Goal: Book appointment/travel/reservation

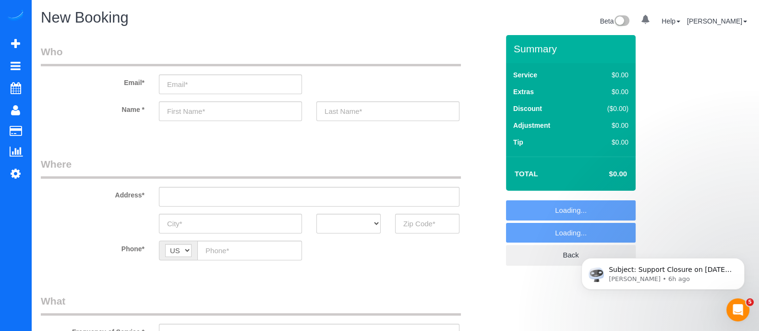
select select "object:8714"
drag, startPoint x: 235, startPoint y: 121, endPoint x: 233, endPoint y: 114, distance: 7.5
click at [233, 114] on input "text" at bounding box center [230, 111] width 143 height 20
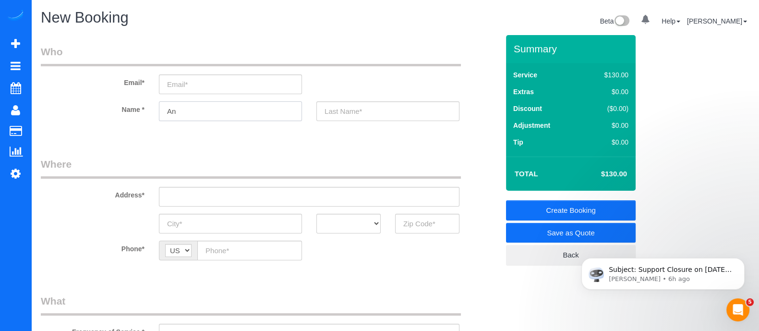
type input "A"
type input "K"
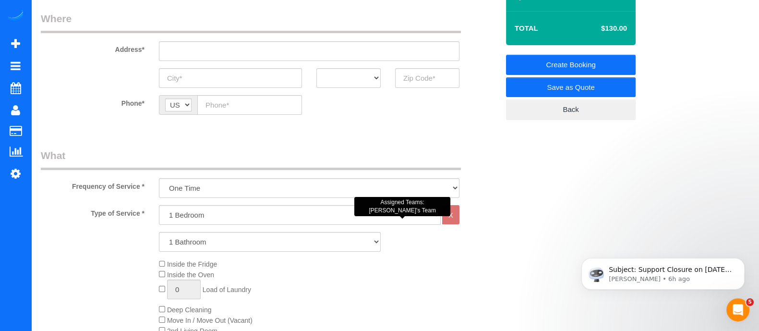
scroll to position [155, 0]
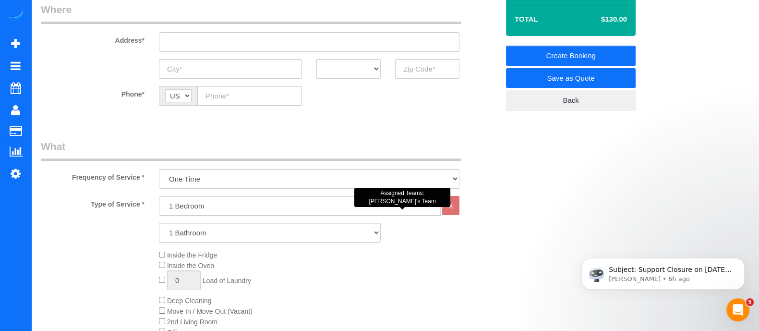
type input "Riki"
click at [213, 202] on select "1 Bedroom 2 Bedrooms 3 Bedrooms 4 Bedrooms 5 Bedrooms 6 Bedrooms" at bounding box center [300, 206] width 282 height 20
select select "2"
click at [159, 196] on select "1 Bedroom 2 Bedrooms 3 Bedrooms 4 Bedrooms 5 Bedrooms 6 Bedrooms" at bounding box center [300, 206] width 282 height 20
click at [194, 238] on select "1 Bathroom 2 Bathrooms 3 Bathrooms 4 Bathrooms 5 Bathrooms 6 Bathrooms" at bounding box center [270, 233] width 222 height 20
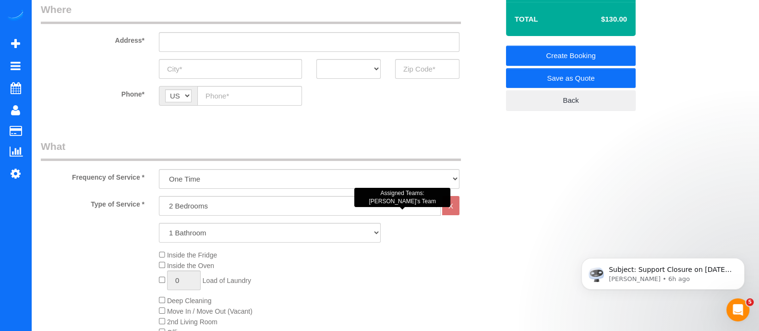
click at [159, 223] on select "1 Bathroom 2 Bathrooms 3 Bathrooms 4 Bathrooms 5 Bathrooms 6 Bathrooms" at bounding box center [270, 233] width 222 height 20
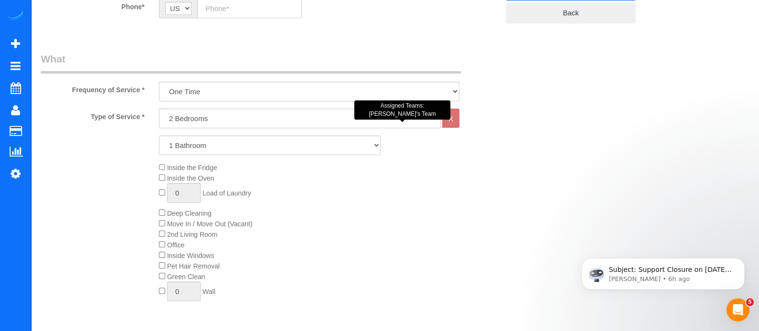
scroll to position [240, 0]
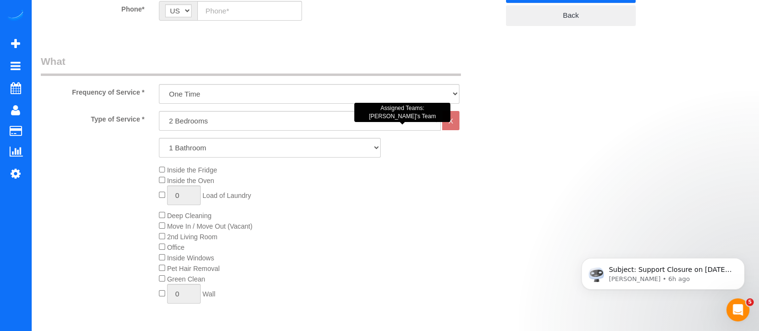
click at [159, 230] on div "Inside the Fridge Inside the Oven 0 Load of Laundry Deep Cleaning Move In / Mov…" at bounding box center [329, 237] width 355 height 144
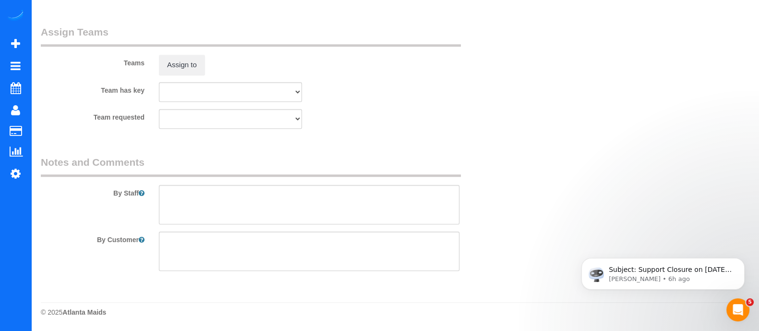
scroll to position [0, 0]
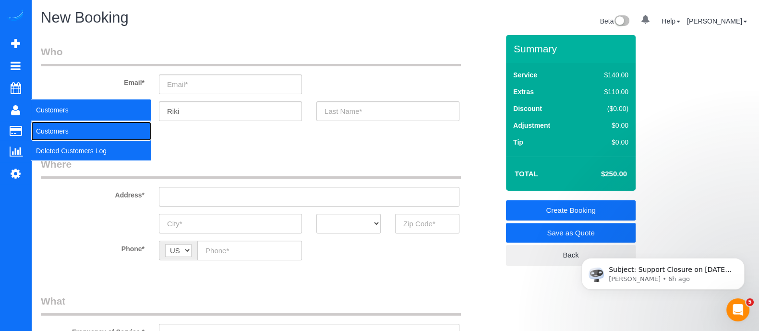
click at [49, 122] on link "Customers" at bounding box center [91, 131] width 120 height 19
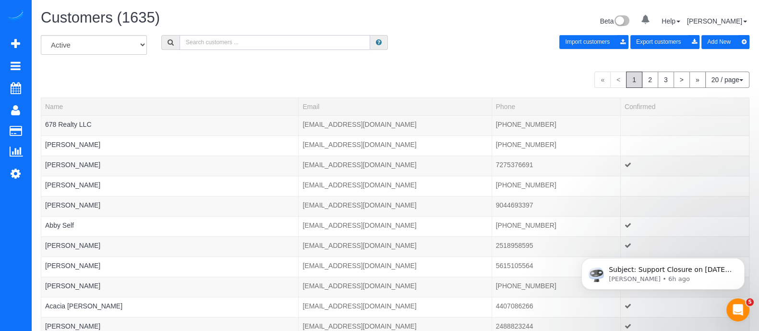
click at [239, 49] on input "text" at bounding box center [275, 42] width 191 height 15
paste input "[PHONE_NUMBER]"
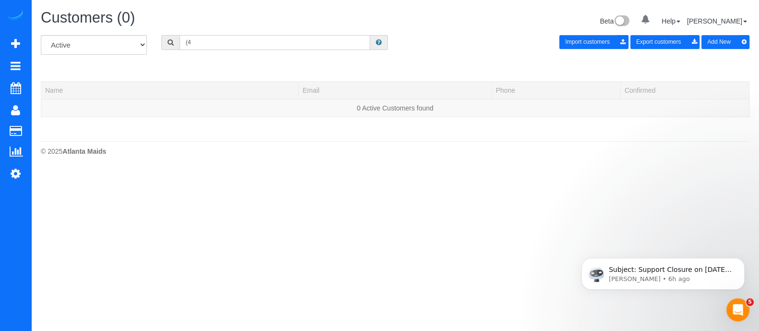
type input "("
